Goal: Task Accomplishment & Management: Complete application form

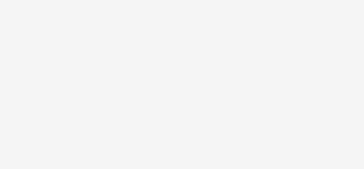
click at [223, 57] on body at bounding box center [182, 84] width 364 height 169
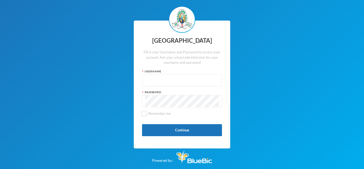
click at [184, 82] on input "text" at bounding box center [182, 80] width 74 height 12
type input "glh25cs25"
click at [181, 128] on button "Continue" at bounding box center [182, 130] width 80 height 12
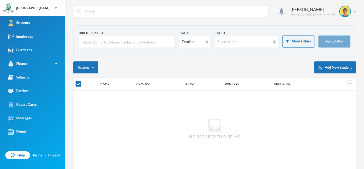
checkbox input "false"
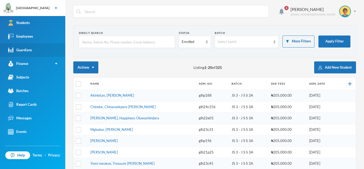
click at [33, 48] on link "Guardians" at bounding box center [32, 50] width 65 height 14
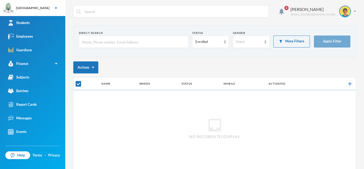
checkbox input "false"
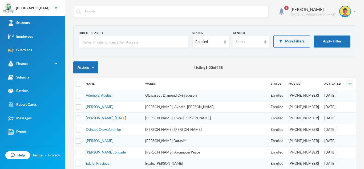
click at [125, 43] on input "text" at bounding box center [134, 42] width 104 height 12
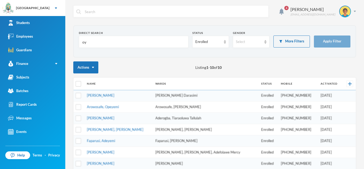
type input "o"
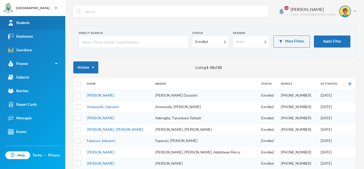
click at [45, 23] on link "Students" at bounding box center [32, 23] width 65 height 14
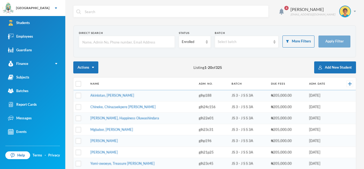
click at [90, 39] on input "text" at bounding box center [127, 42] width 90 height 12
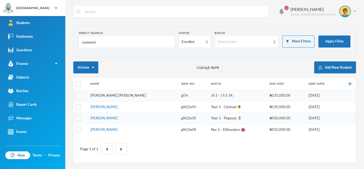
type input "oyeyemi"
click at [113, 96] on link "[PERSON_NAME] [PERSON_NAME]" at bounding box center [118, 95] width 56 height 4
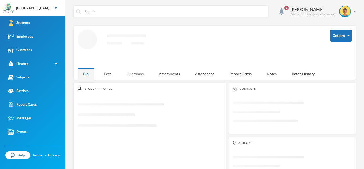
click at [137, 76] on div "Guardians" at bounding box center [135, 73] width 28 height 11
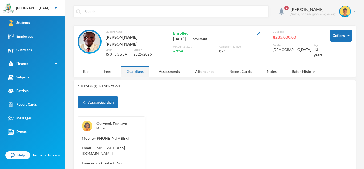
click at [113, 123] on link "Oyeyemi, Feyisayo" at bounding box center [112, 123] width 31 height 5
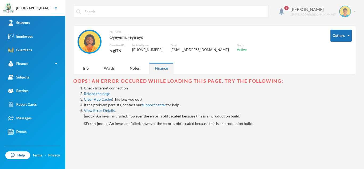
click at [353, 10] on div "Orija Olakunle [EMAIL_ADDRESS][DOMAIN_NAME]" at bounding box center [322, 12] width 70 height 12
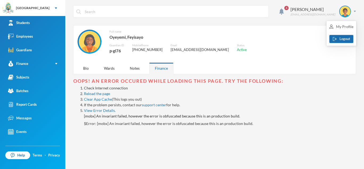
click at [342, 37] on button "Logout" at bounding box center [342, 39] width 24 height 8
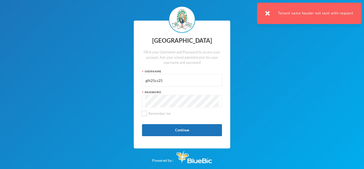
click at [186, 85] on input "glh25cs25" at bounding box center [182, 80] width 74 height 12
type input "g"
type input "glh25cs25"
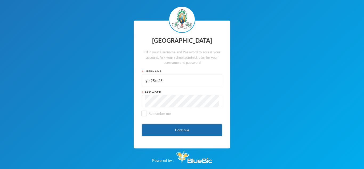
click at [199, 130] on button "Continue" at bounding box center [182, 130] width 80 height 12
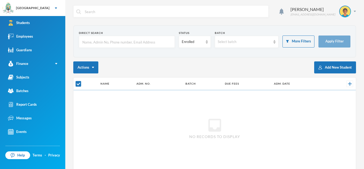
checkbox input "false"
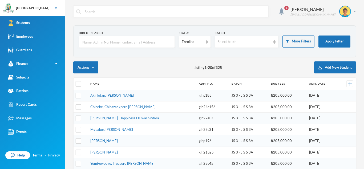
click at [131, 42] on input "text" at bounding box center [127, 42] width 90 height 12
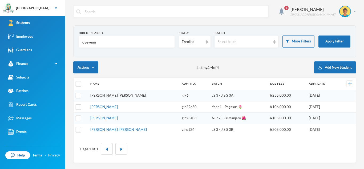
type input "oyeyemi"
click at [114, 96] on link "[PERSON_NAME] [PERSON_NAME]" at bounding box center [118, 95] width 56 height 4
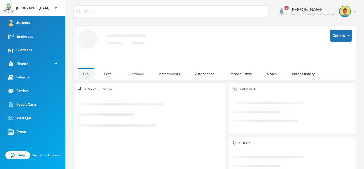
click at [133, 76] on div "Guardians" at bounding box center [135, 73] width 28 height 11
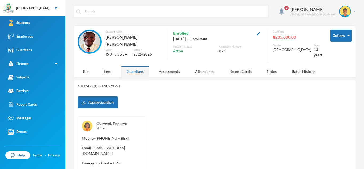
click at [116, 123] on link "Oyeyemi, Feyisayo" at bounding box center [112, 123] width 31 height 5
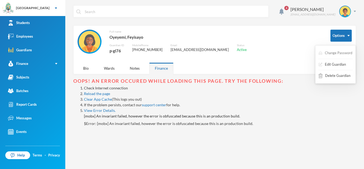
click at [345, 52] on button "Change Password" at bounding box center [335, 53] width 35 height 10
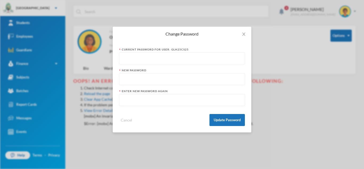
click at [227, 59] on input "text" at bounding box center [182, 59] width 120 height 12
type input "glh25cs25123"
click at [202, 76] on input "text" at bounding box center [182, 79] width 120 height 12
type input "o"
type input "Oyeyemi"
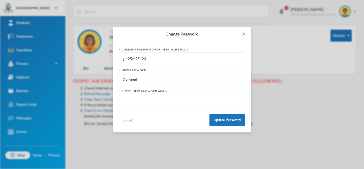
click at [199, 100] on input "text" at bounding box center [182, 100] width 120 height 12
type input "Oyeyemi"
click at [221, 119] on button "Update Password" at bounding box center [227, 120] width 35 height 12
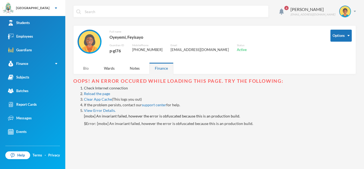
click at [86, 65] on div "Bio" at bounding box center [86, 67] width 17 height 11
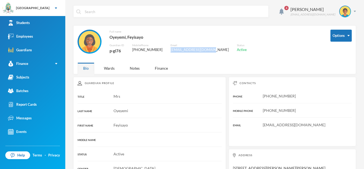
drag, startPoint x: 169, startPoint y: 48, endPoint x: 207, endPoint y: 48, distance: 38.1
click at [207, 48] on div "Full name [PERSON_NAME] Guardian ID p-gl76 Mobile Phone [PHONE_NUMBER] Email [E…" at bounding box center [200, 45] width 245 height 30
copy div "[EMAIL_ADDRESS][DOMAIN_NAME]"
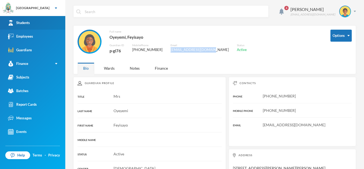
click at [28, 24] on div "Students" at bounding box center [19, 23] width 22 height 6
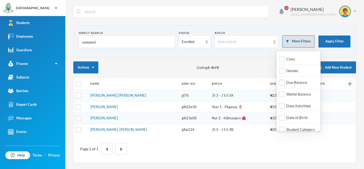
click at [307, 41] on button "More Filters" at bounding box center [299, 41] width 32 height 12
click at [284, 104] on input "Date Admitted" at bounding box center [283, 106] width 6 height 6
checkbox input "true"
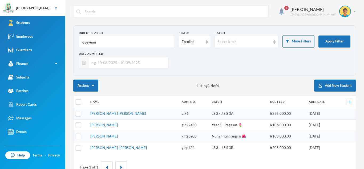
click at [83, 61] on img at bounding box center [84, 63] width 4 height 4
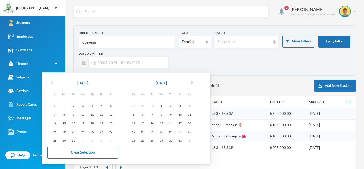
click at [52, 85] on icon "chevron_left" at bounding box center [52, 82] width 6 height 6
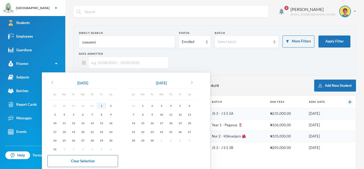
click at [101, 104] on div "1" at bounding box center [101, 105] width 9 height 7
click at [163, 115] on div "10" at bounding box center [161, 114] width 9 height 7
type input "[DATE] - [DATE]"
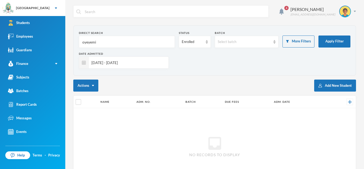
click at [121, 41] on input "oyeyemi" at bounding box center [127, 42] width 90 height 12
type input "o"
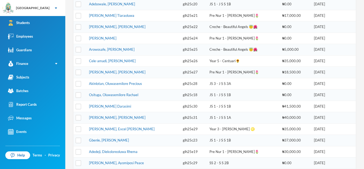
scroll to position [199, 0]
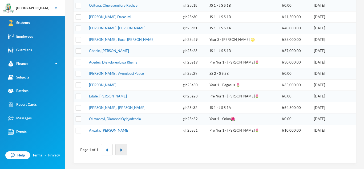
click at [125, 150] on button "button" at bounding box center [121, 149] width 12 height 11
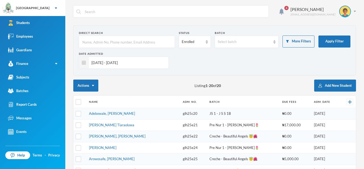
scroll to position [0, 0]
click at [140, 62] on input "[DATE] - [DATE]" at bounding box center [127, 62] width 77 height 12
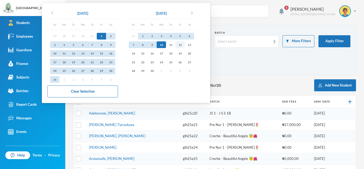
click at [184, 43] on div "12" at bounding box center [179, 44] width 9 height 7
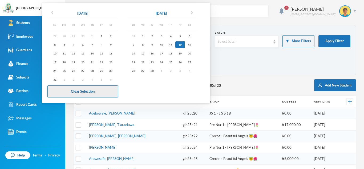
click at [114, 91] on button "Clear Selection" at bounding box center [82, 91] width 71 height 12
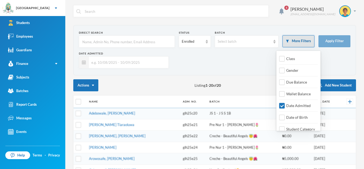
click at [305, 38] on button "More Filters" at bounding box center [299, 41] width 32 height 12
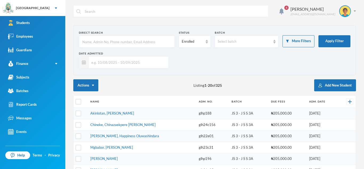
click at [281, 105] on th "Due Fees" at bounding box center [288, 101] width 38 height 12
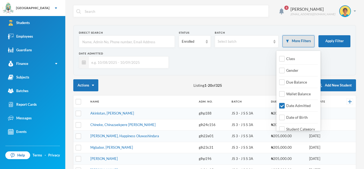
click at [300, 37] on button "More Filters" at bounding box center [299, 41] width 32 height 12
click at [281, 107] on input "Date Admitted" at bounding box center [283, 106] width 6 height 6
checkbox input "false"
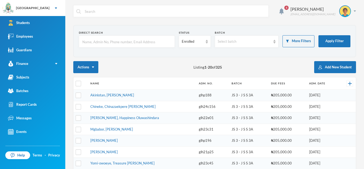
click at [254, 66] on div "Actions Listing 1 - 20 of 325 Add New Student" at bounding box center [214, 67] width 283 height 12
click at [336, 67] on button "Add New Student" at bounding box center [335, 67] width 42 height 12
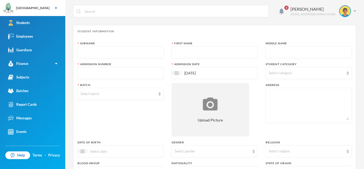
click at [81, 51] on input "text" at bounding box center [121, 52] width 80 height 12
click at [81, 53] on input "text" at bounding box center [121, 52] width 80 height 12
click at [94, 52] on input "[PERSON_NAME]" at bounding box center [121, 52] width 80 height 12
click at [91, 53] on input "[PERSON_NAME]" at bounding box center [121, 52] width 80 height 12
type input "[PERSON_NAME]"
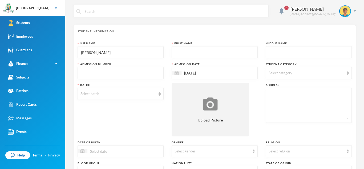
click at [176, 53] on input "text" at bounding box center [215, 52] width 80 height 12
click at [177, 53] on input "ayotadeoluwa" at bounding box center [215, 52] width 80 height 12
type input "Ayotadeoluwa"
click at [269, 52] on input "text" at bounding box center [309, 52] width 80 height 12
type input "Testimony"
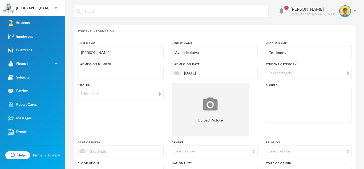
click at [82, 73] on input "text" at bounding box center [121, 73] width 80 height 12
type input "glh25c33"
click at [348, 76] on div "Select category" at bounding box center [309, 73] width 86 height 12
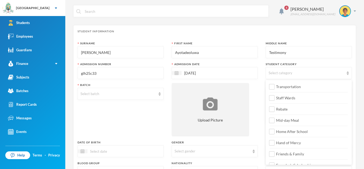
scroll to position [63, 0]
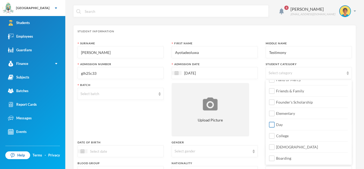
click at [274, 125] on input "Day" at bounding box center [272, 125] width 6 height 6
checkbox input "true"
click at [272, 135] on input "College" at bounding box center [272, 136] width 6 height 6
checkbox input "true"
click at [272, 145] on input "[DEMOGRAPHIC_DATA]" at bounding box center [272, 147] width 6 height 6
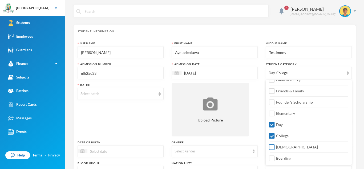
checkbox input "true"
click at [132, 123] on div "Batch Select batch" at bounding box center [121, 109] width 86 height 53
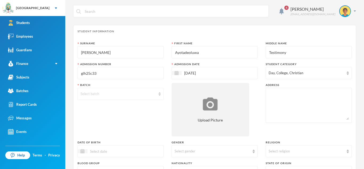
click at [91, 95] on div "Select batch" at bounding box center [118, 93] width 75 height 5
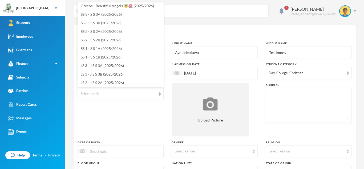
scroll to position [19, 0]
